Goal: Task Accomplishment & Management: Use online tool/utility

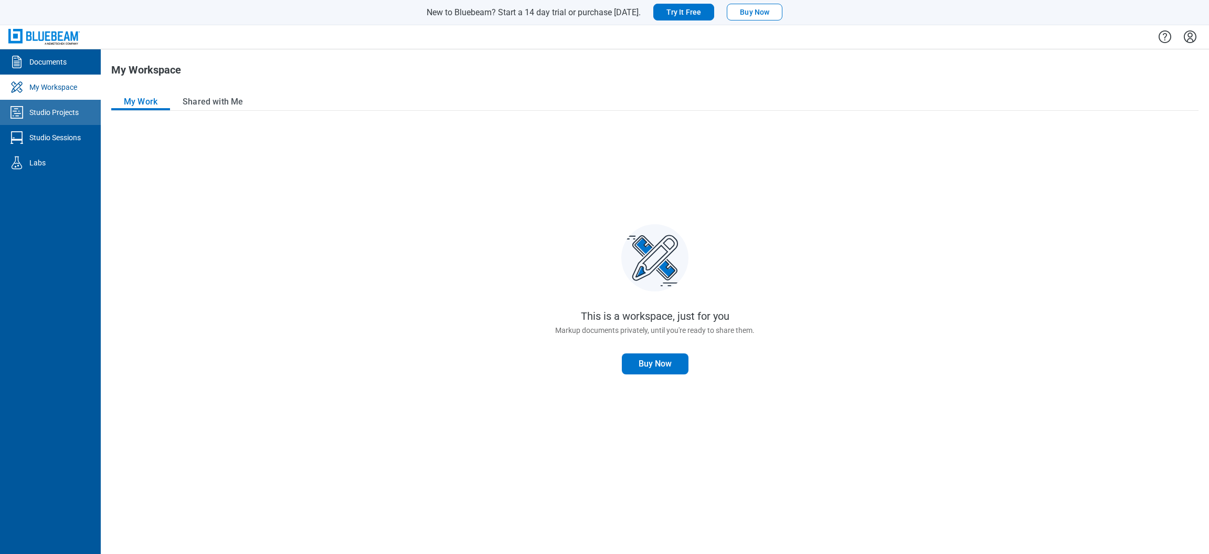
click at [66, 115] on div "Studio Projects" at bounding box center [53, 112] width 49 height 10
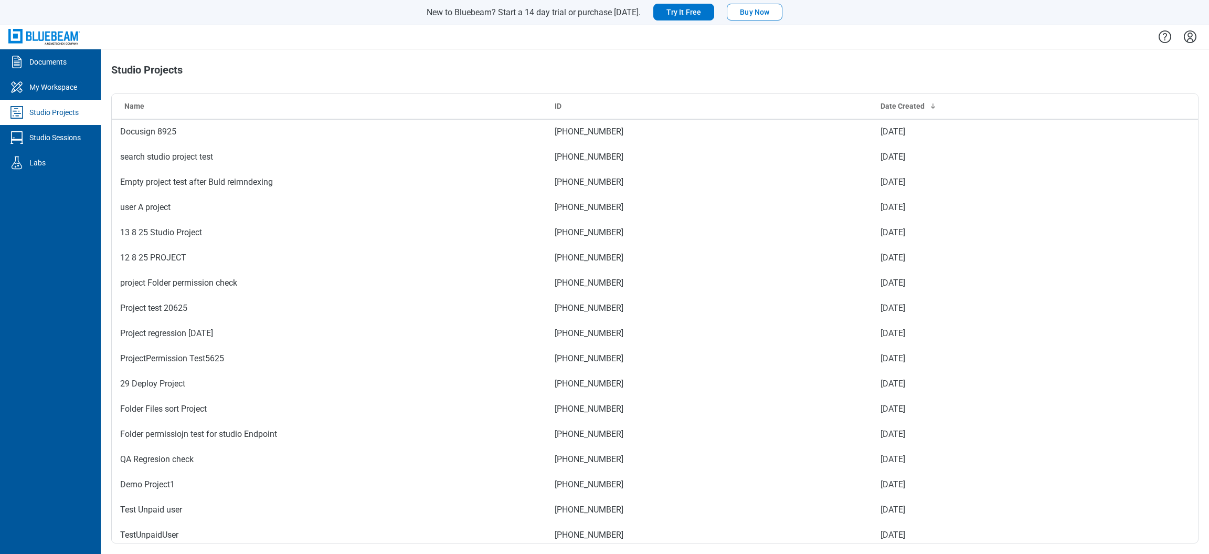
click at [134, 120] on td "Docusign 8925" at bounding box center [329, 131] width 434 height 25
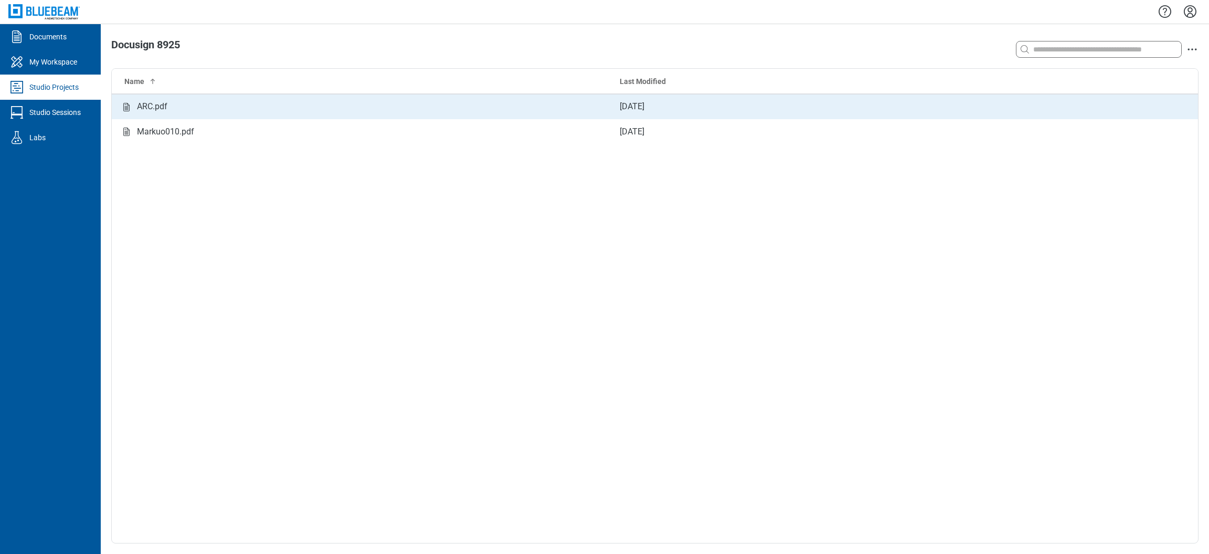
click at [185, 101] on div "ARC.pdf" at bounding box center [361, 106] width 483 height 13
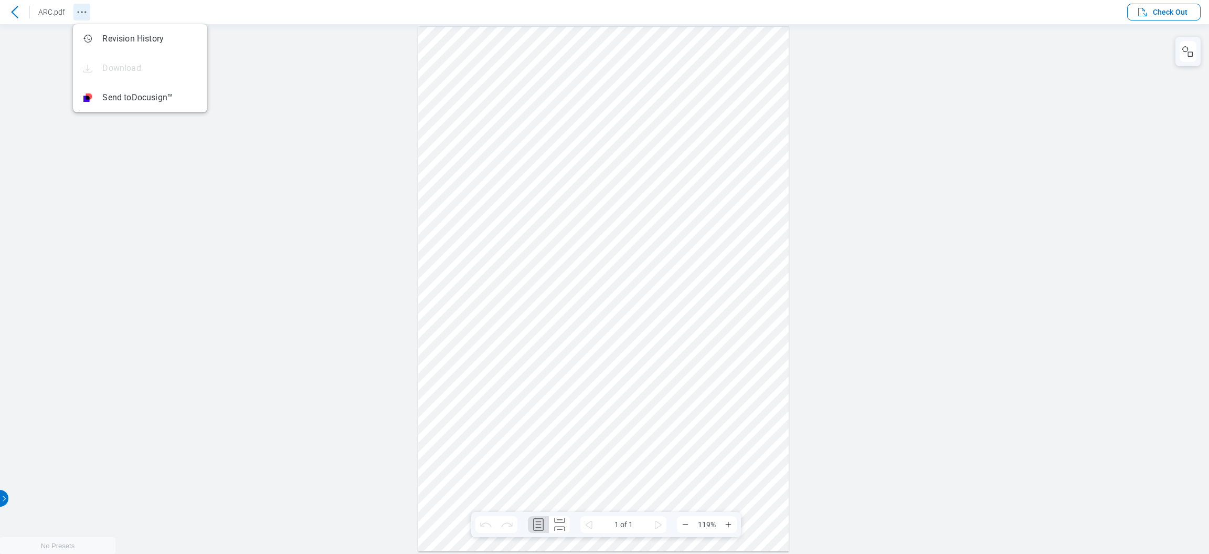
click at [75, 5] on button "Revision History" at bounding box center [81, 12] width 17 height 17
click at [188, 481] on div at bounding box center [604, 288] width 1209 height 529
click at [86, 12] on circle "Revision History" at bounding box center [85, 12] width 2 height 2
click at [10, 7] on icon at bounding box center [14, 12] width 13 height 13
